Goal: Find specific page/section: Find specific page/section

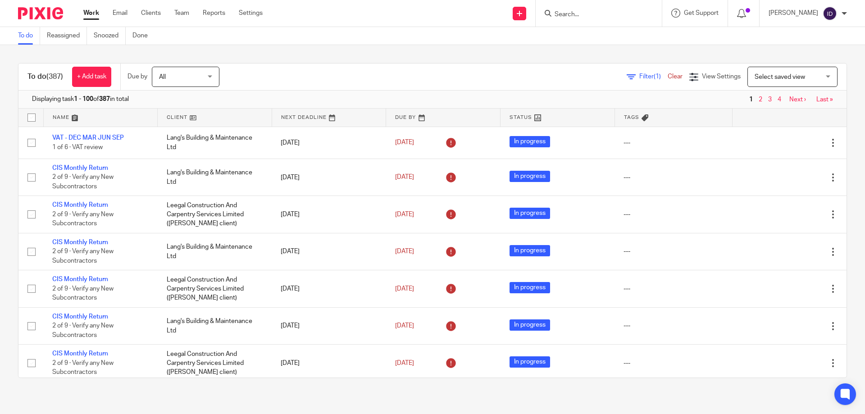
click at [597, 18] on input "Search" at bounding box center [594, 15] width 81 height 8
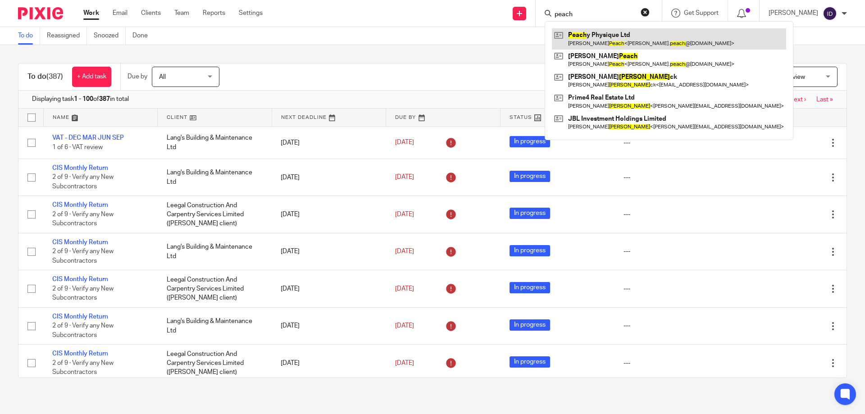
type input "peach"
click at [600, 32] on link at bounding box center [669, 38] width 234 height 21
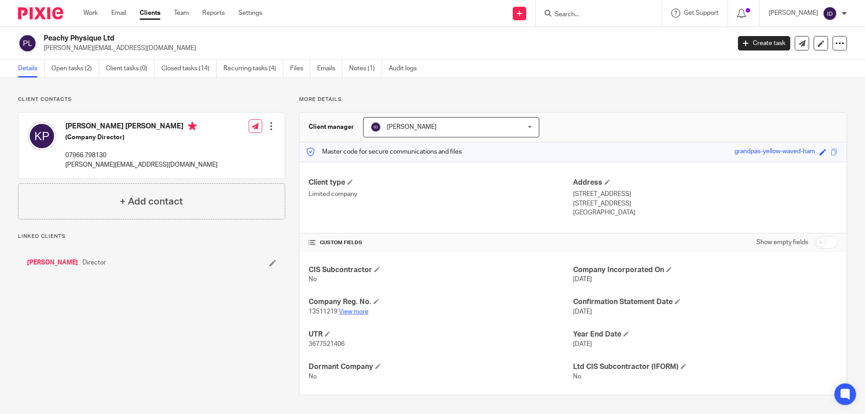
click at [356, 314] on link "View more" at bounding box center [354, 312] width 30 height 6
click at [588, 16] on input "Search" at bounding box center [594, 15] width 81 height 8
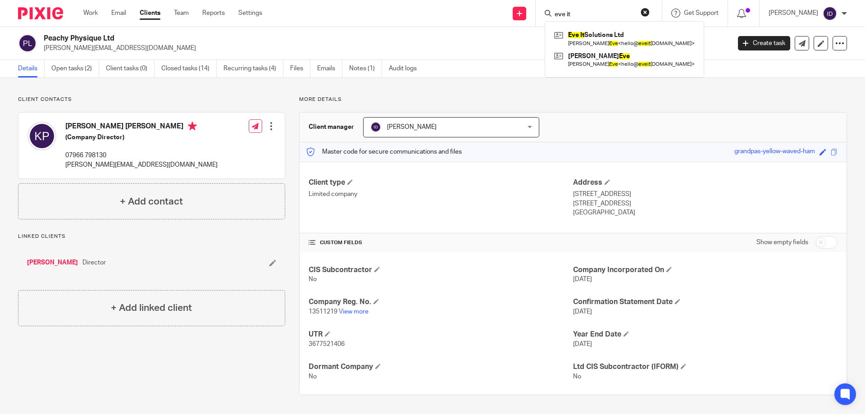
type input "eve it"
click button "submit" at bounding box center [0, 0] width 0 height 0
click at [612, 32] on link at bounding box center [624, 38] width 145 height 21
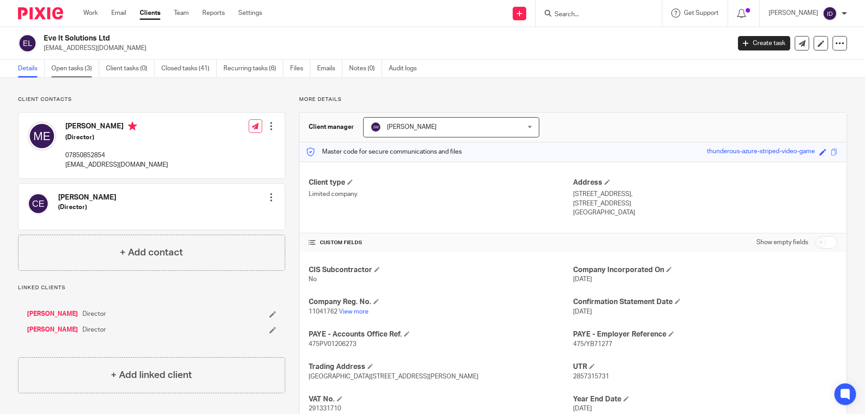
click at [64, 73] on link "Open tasks (3)" at bounding box center [75, 69] width 48 height 18
